Goal: Task Accomplishment & Management: Manage account settings

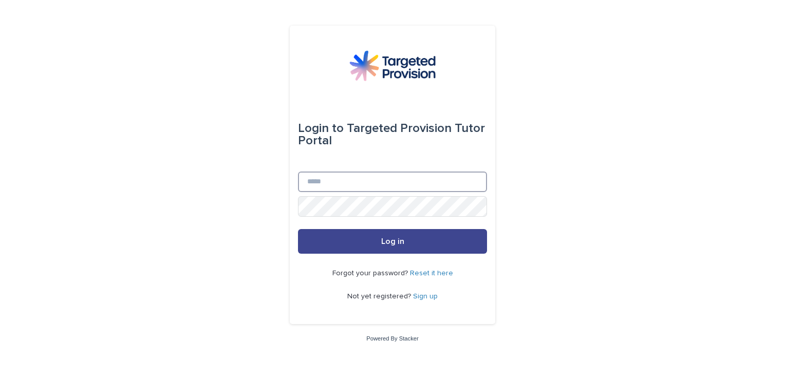
type input "**********"
click at [398, 236] on button "Log in" at bounding box center [392, 241] width 189 height 25
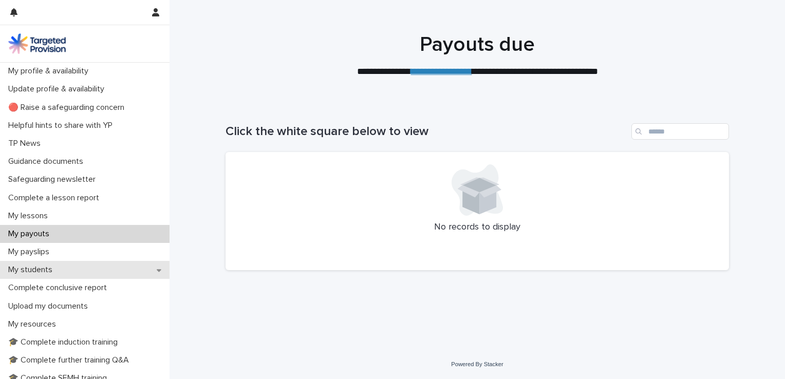
click at [51, 269] on p "My students" at bounding box center [32, 270] width 56 height 10
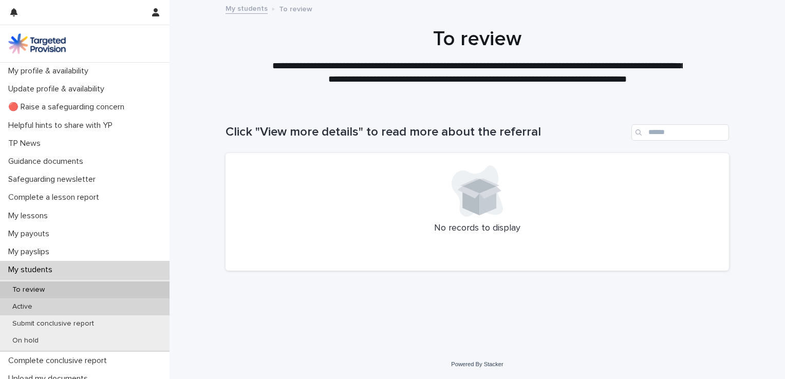
click at [27, 304] on p "Active" at bounding box center [22, 306] width 36 height 9
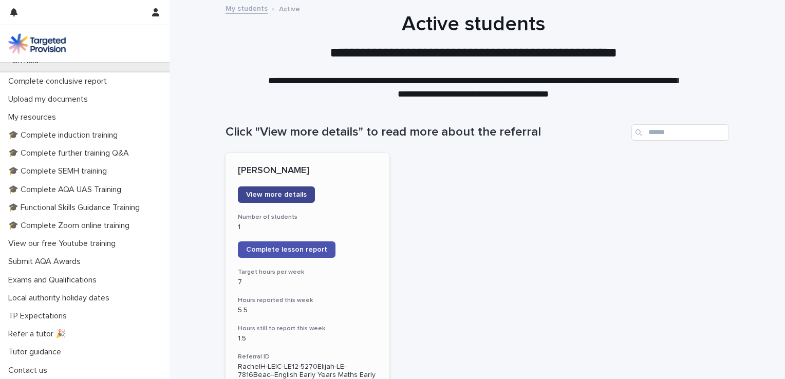
click at [262, 193] on span "View more details" at bounding box center [276, 194] width 61 height 7
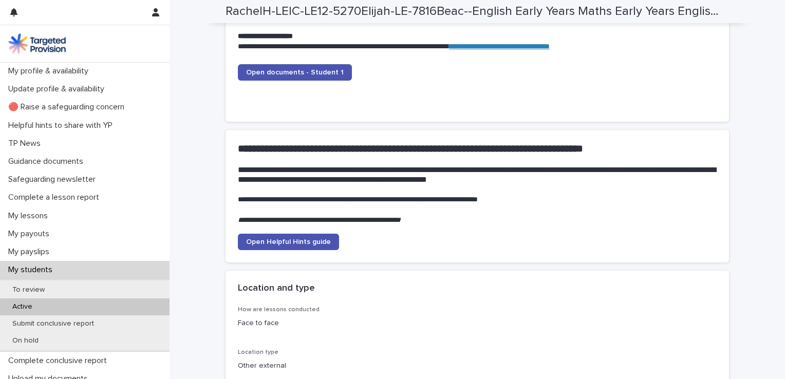
scroll to position [1078, 0]
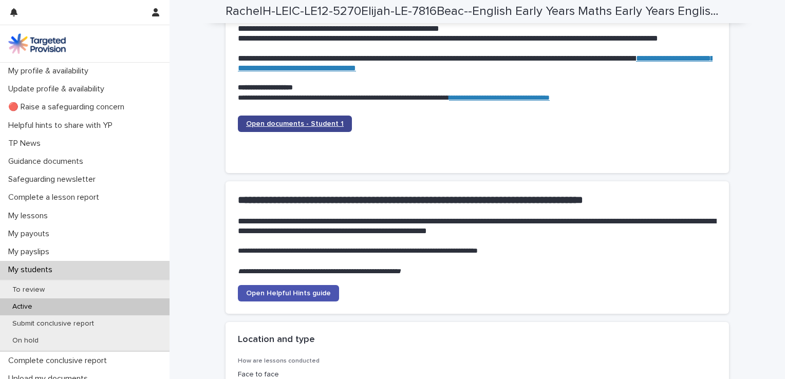
click at [294, 121] on span "Open documents - Student 1" at bounding box center [295, 123] width 98 height 7
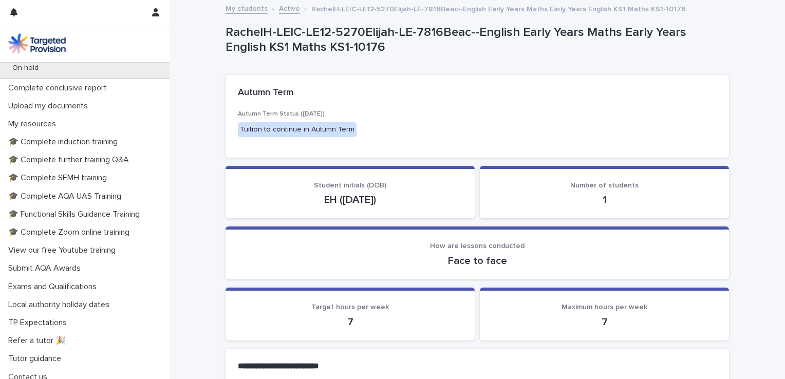
scroll to position [279, 0]
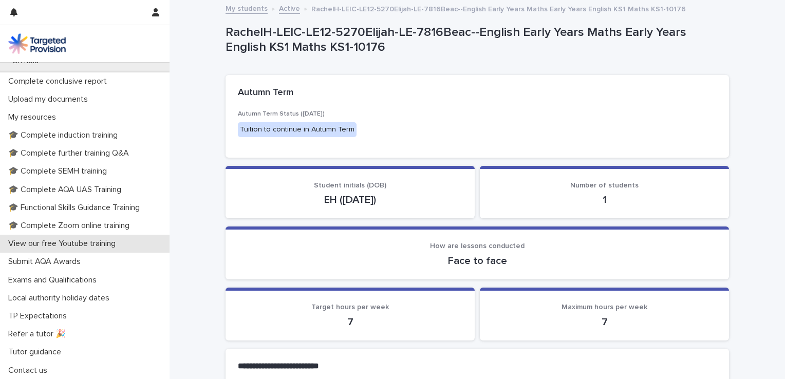
click at [92, 243] on p "View our free Youtube training" at bounding box center [64, 244] width 120 height 10
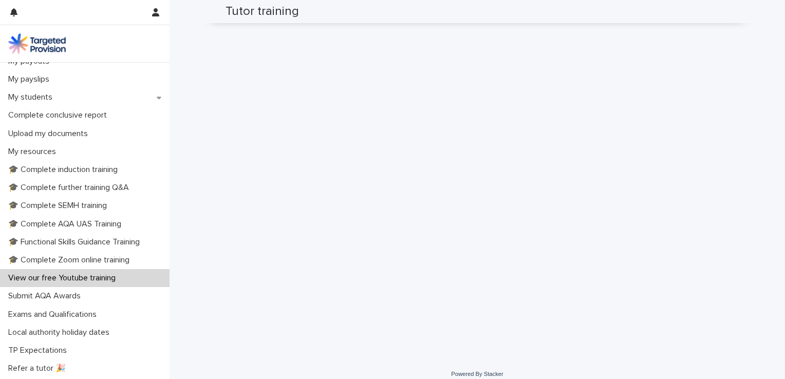
scroll to position [207, 0]
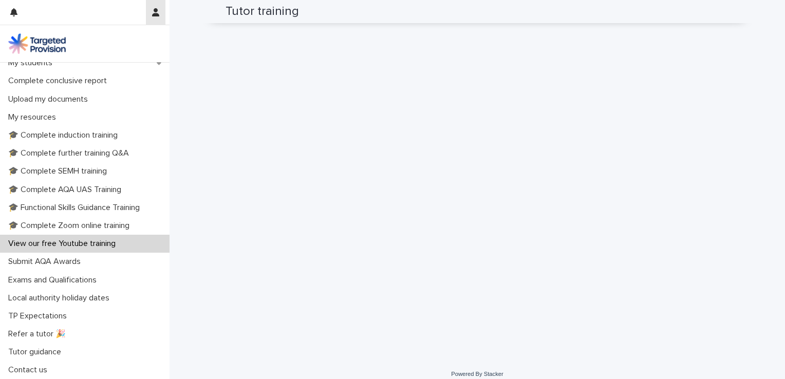
click at [156, 12] on icon "button" at bounding box center [155, 12] width 7 height 8
click at [110, 9] on div at bounding box center [392, 189] width 785 height 379
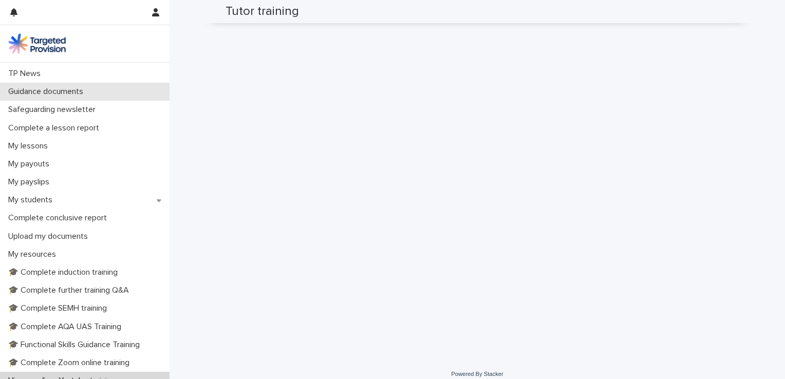
scroll to position [53, 0]
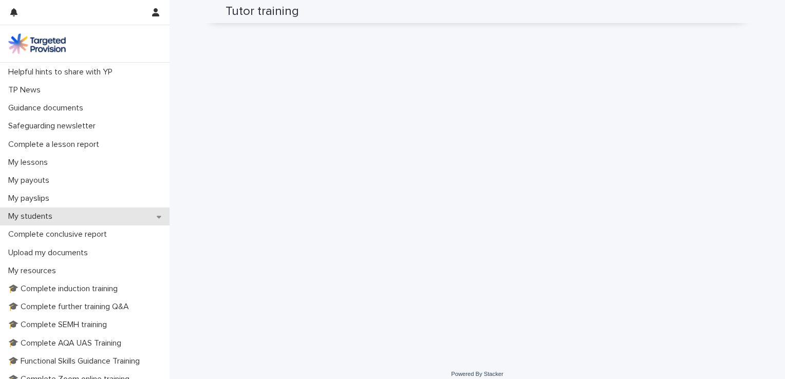
click at [50, 217] on p "My students" at bounding box center [32, 217] width 56 height 10
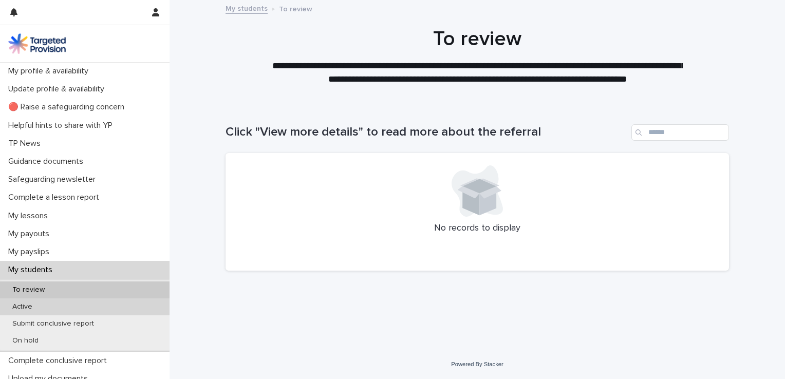
click at [29, 306] on p "Active" at bounding box center [22, 306] width 36 height 9
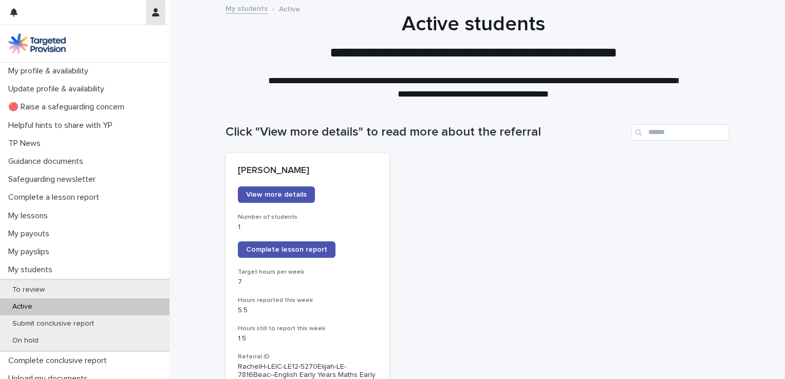
click at [154, 9] on icon "button" at bounding box center [155, 12] width 7 height 8
click at [112, 43] on p "Log Out" at bounding box center [125, 43] width 65 height 17
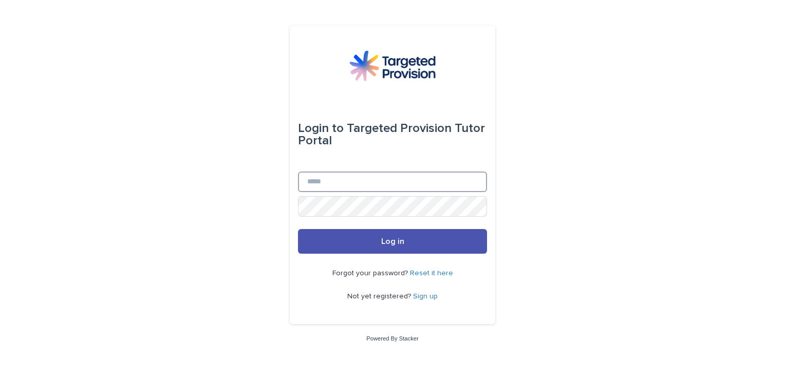
type input "**********"
